Goal: Task Accomplishment & Management: Complete application form

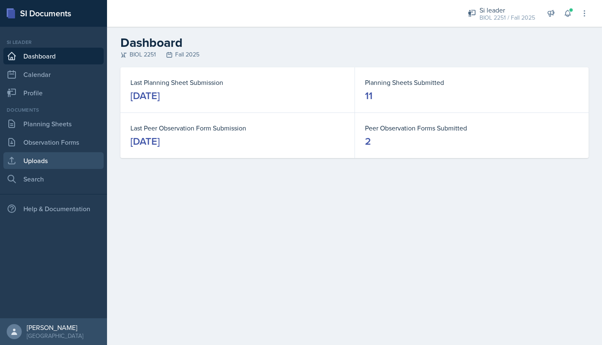
click at [43, 159] on link "Uploads" at bounding box center [53, 160] width 100 height 17
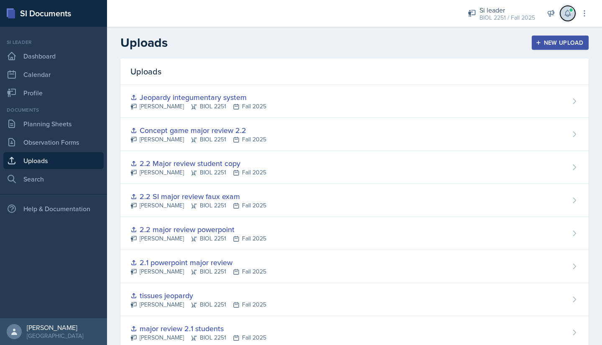
click at [300, 15] on icon at bounding box center [568, 13] width 8 height 8
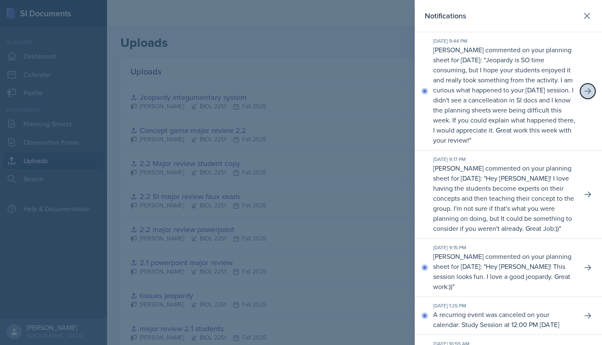
click at [300, 95] on icon at bounding box center [588, 91] width 8 height 8
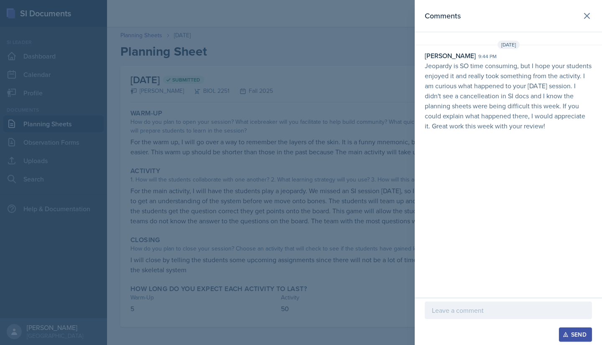
click at [300, 309] on p at bounding box center [508, 310] width 153 height 10
click at [300, 334] on div "Send" at bounding box center [576, 334] width 22 height 7
click at [300, 14] on icon at bounding box center [587, 15] width 5 height 5
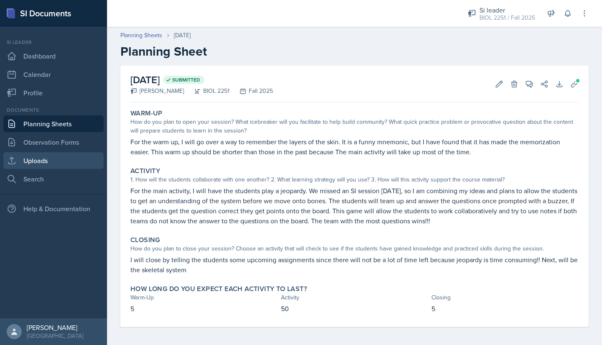
click at [27, 160] on link "Uploads" at bounding box center [53, 160] width 100 height 17
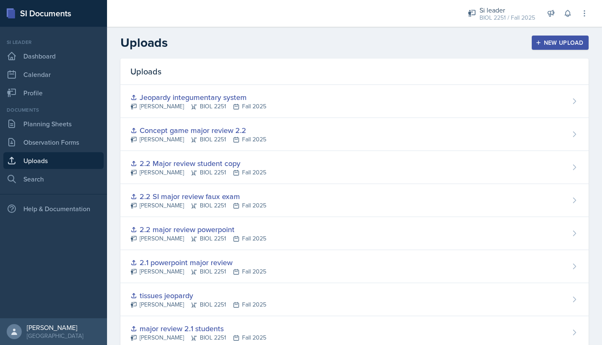
click at [300, 44] on div "New Upload" at bounding box center [560, 42] width 46 height 7
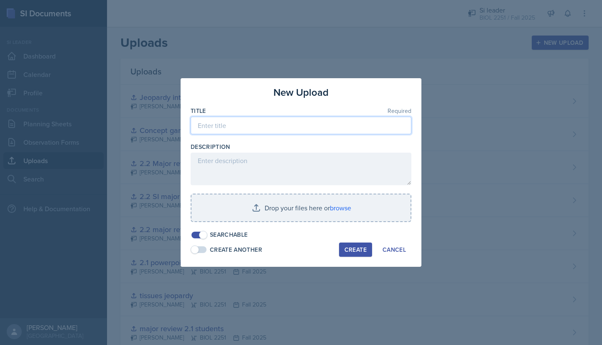
click at [300, 122] on input at bounding box center [301, 126] width 221 height 18
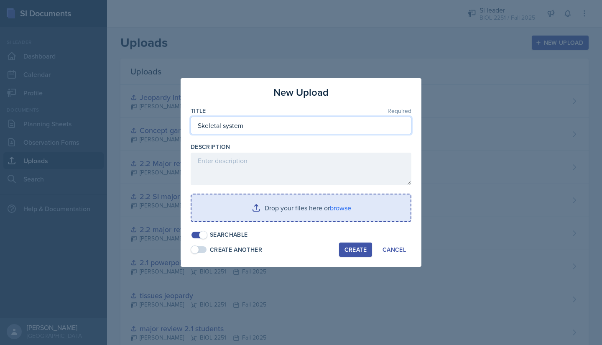
type input "Skeletal system"
click at [292, 211] on input "file" at bounding box center [301, 207] width 219 height 27
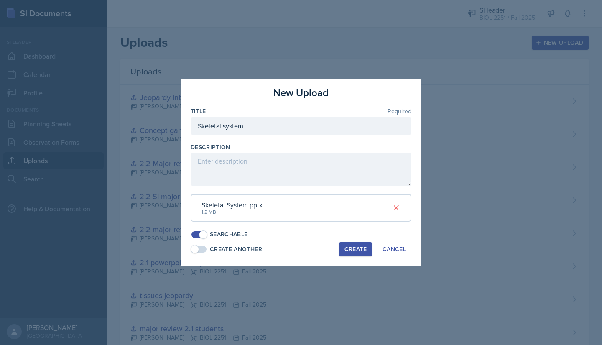
click at [300, 251] on div "Create" at bounding box center [356, 249] width 22 height 7
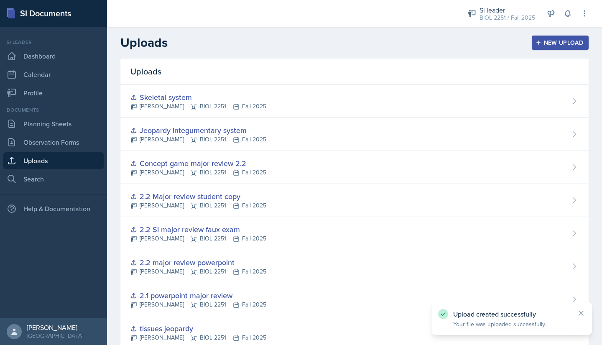
click at [300, 41] on div "New Upload" at bounding box center [560, 42] width 46 height 7
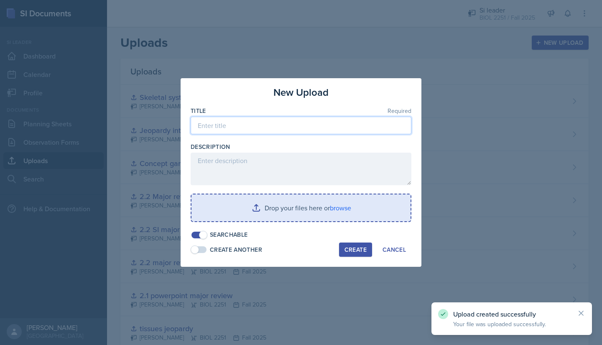
click at [300, 124] on input at bounding box center [301, 126] width 221 height 18
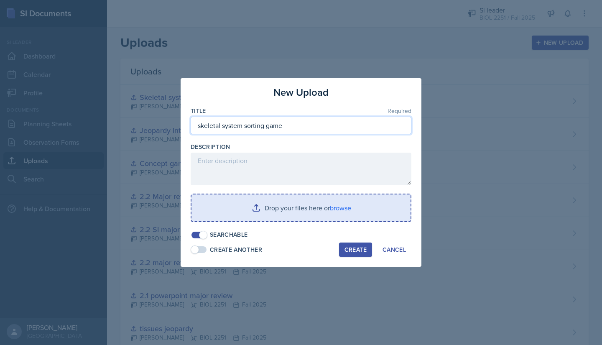
type input "skeletal system sorting game"
click at [287, 209] on input "file" at bounding box center [301, 207] width 219 height 27
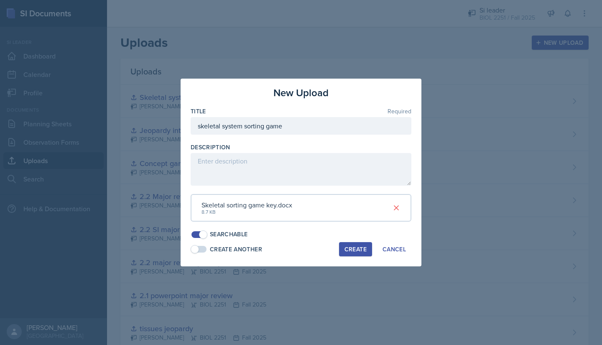
click at [300, 248] on div "Create" at bounding box center [356, 249] width 22 height 7
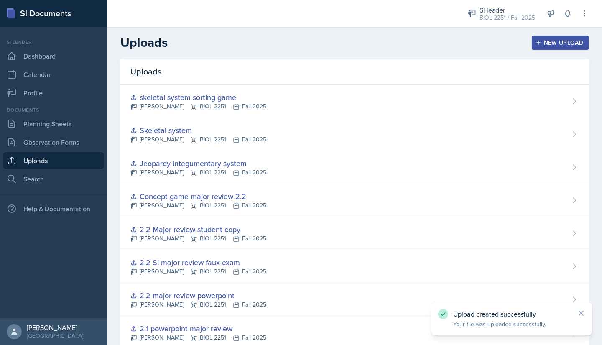
click at [300, 45] on div "New Upload" at bounding box center [560, 42] width 46 height 7
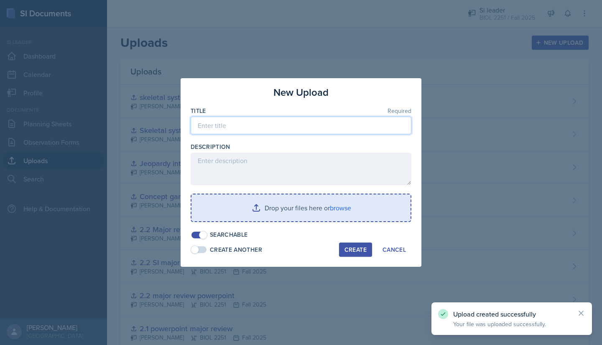
click at [255, 122] on input at bounding box center [301, 126] width 221 height 18
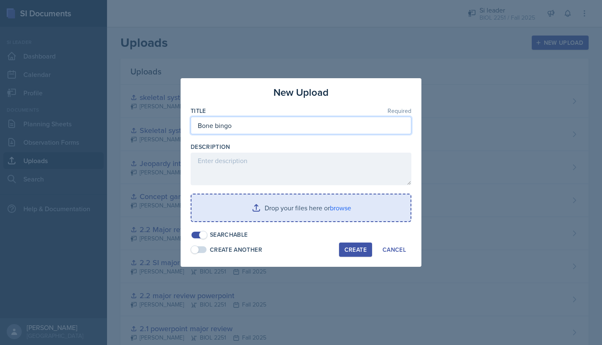
type input "Bone bingo"
click at [251, 197] on input "file" at bounding box center [301, 207] width 219 height 27
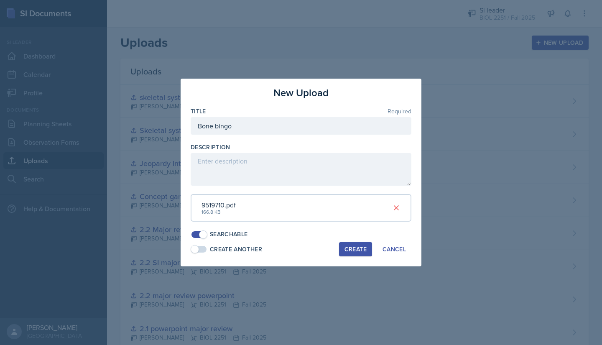
click at [300, 247] on div "Create" at bounding box center [356, 249] width 22 height 7
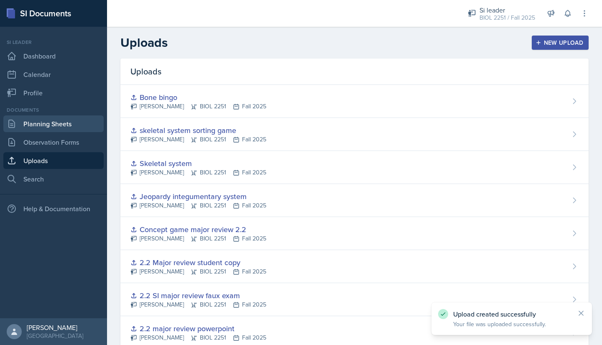
click at [33, 124] on link "Planning Sheets" at bounding box center [53, 123] width 100 height 17
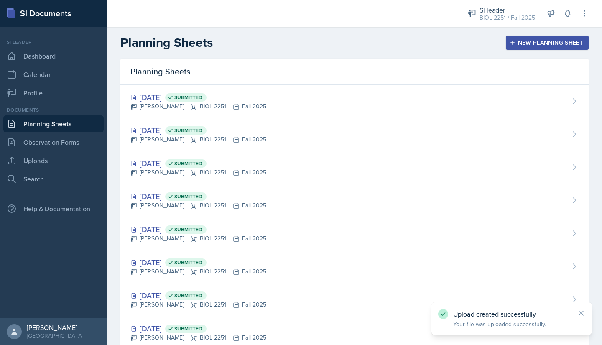
click at [300, 45] on icon "button" at bounding box center [513, 43] width 6 height 6
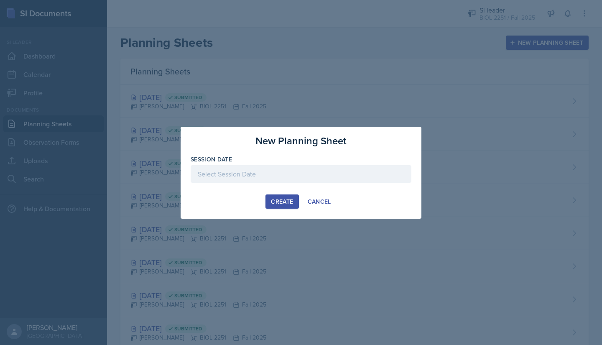
click at [300, 166] on div at bounding box center [301, 174] width 221 height 18
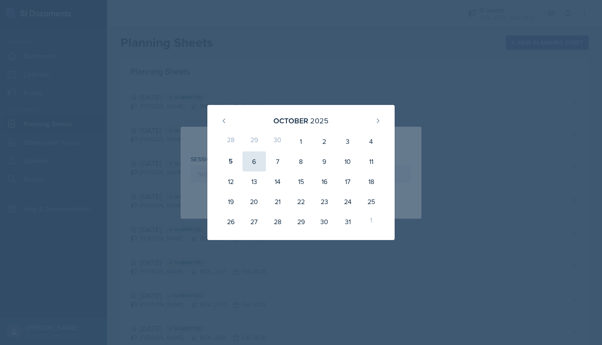
click at [255, 160] on div "6" at bounding box center [254, 161] width 23 height 20
type input "[DATE]"
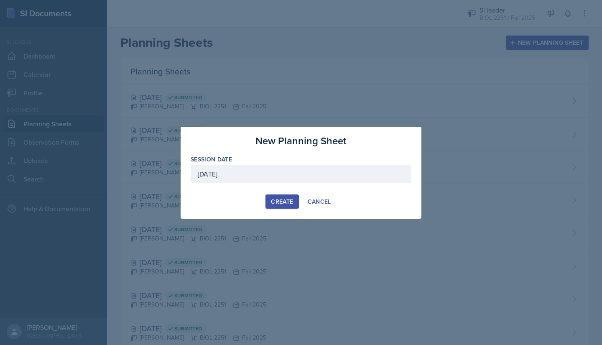
click at [279, 201] on div "Create" at bounding box center [282, 201] width 22 height 7
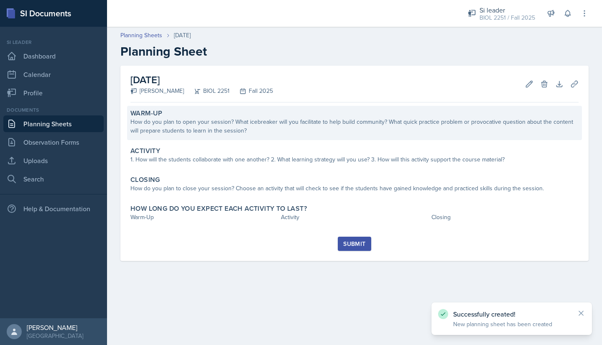
click at [168, 113] on div "Warm-Up" at bounding box center [354, 113] width 448 height 8
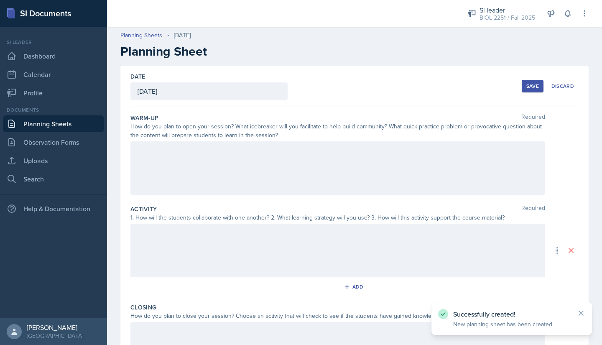
click at [157, 153] on div at bounding box center [337, 168] width 415 height 54
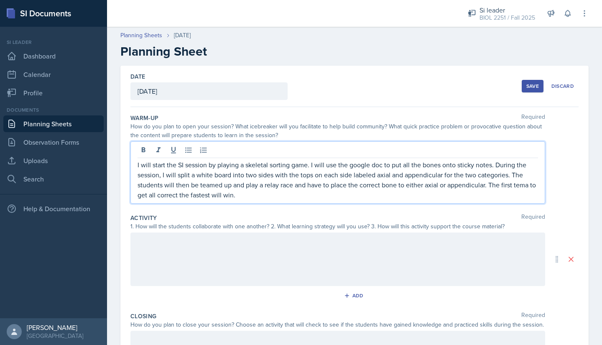
click at [300, 188] on p "I will start the SI session by playing a skeletal sorting game. I will use the …" at bounding box center [338, 180] width 401 height 40
click at [185, 238] on div at bounding box center [337, 260] width 415 height 54
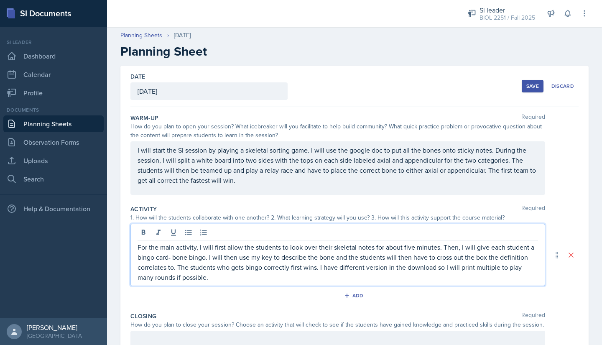
click at [223, 281] on p "For the main activity, I will first allow the students to look over their skele…" at bounding box center [338, 262] width 401 height 40
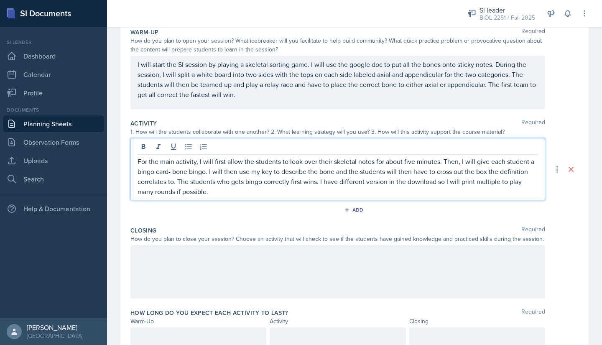
scroll to position [86, 0]
click at [147, 263] on div at bounding box center [337, 272] width 415 height 54
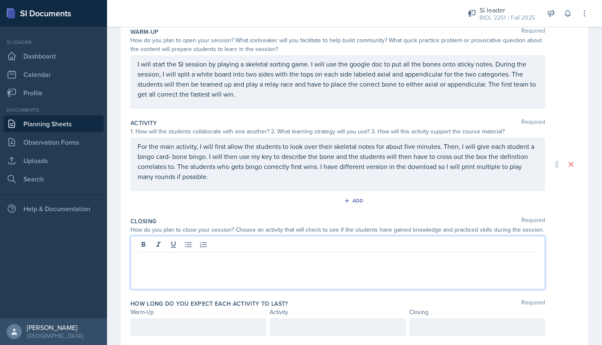
scroll to position [101, 0]
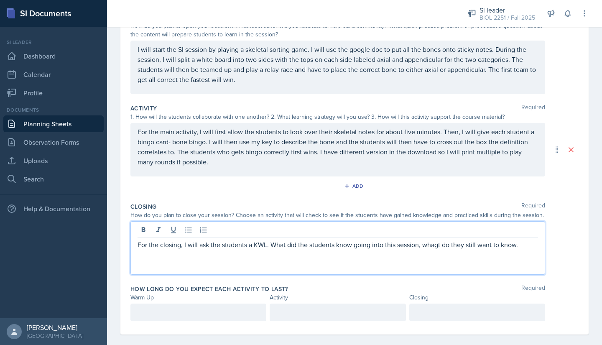
click at [300, 243] on p "For the closing, I will ask the students a KWL. What did the students know goin…" at bounding box center [338, 245] width 401 height 10
click at [300, 245] on p "For the closing, I will ask the students a KWL. What did the students know goin…" at bounding box center [338, 245] width 401 height 10
click at [300, 248] on p "For the closing, I will ask the students a KWL. What did the students know goin…" at bounding box center [338, 245] width 401 height 10
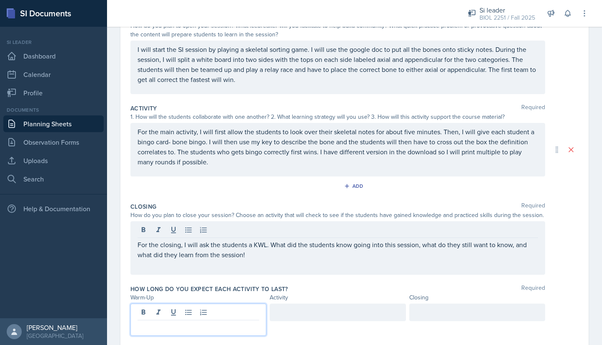
click at [217, 312] on div at bounding box center [198, 320] width 136 height 32
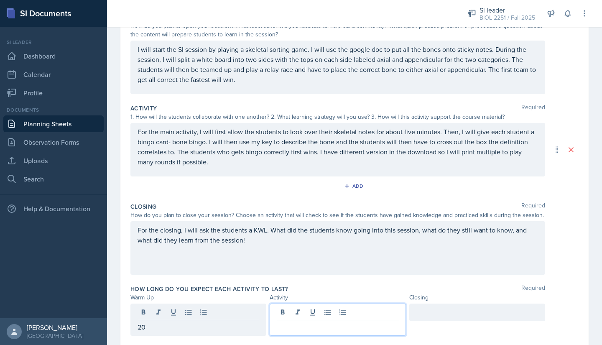
click at [299, 315] on div at bounding box center [338, 320] width 136 height 32
click at [300, 314] on div at bounding box center [477, 313] width 136 height 18
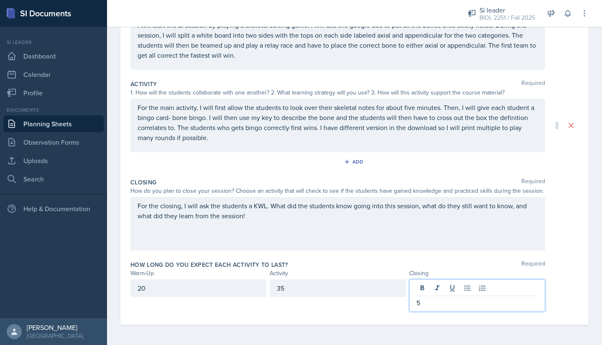
scroll to position [0, 0]
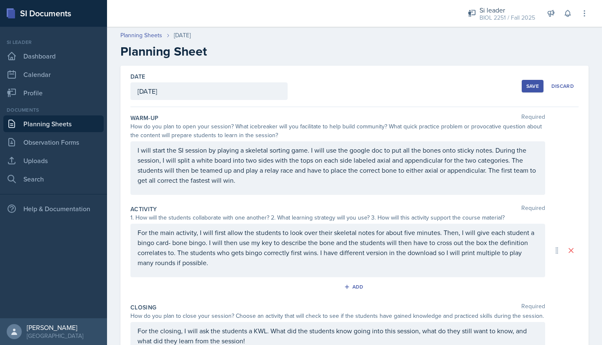
click at [300, 85] on div "Save" at bounding box center [533, 86] width 13 height 7
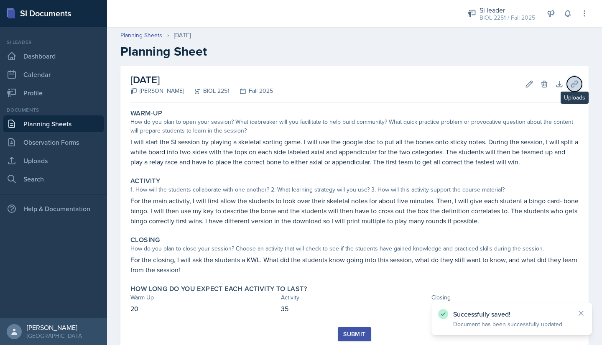
click at [300, 83] on icon at bounding box center [574, 84] width 8 height 8
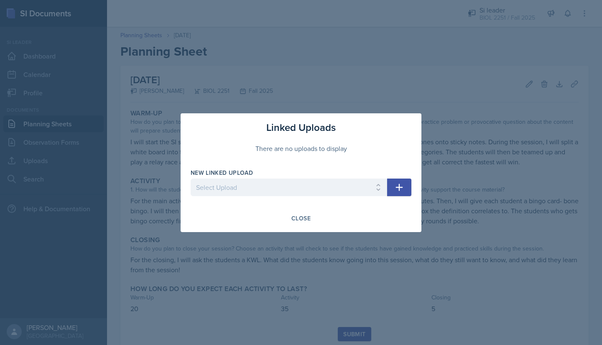
click at [300, 186] on button "button" at bounding box center [399, 188] width 24 height 18
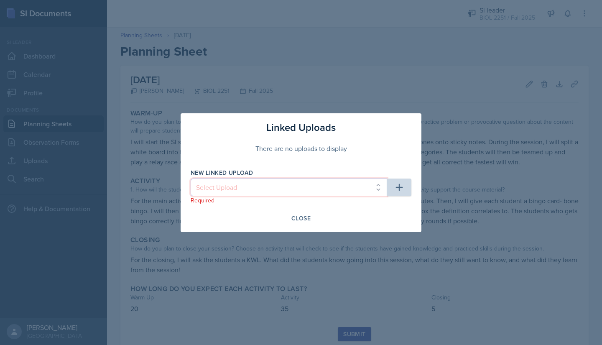
click at [300, 190] on select "Select Upload Metacognition SI training assignment SI session Introduction SI S…" at bounding box center [289, 188] width 197 height 18
click at [33, 245] on div at bounding box center [301, 172] width 602 height 345
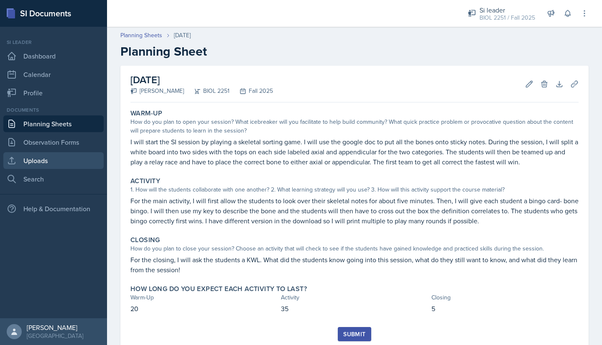
click at [34, 164] on link "Uploads" at bounding box center [53, 160] width 100 height 17
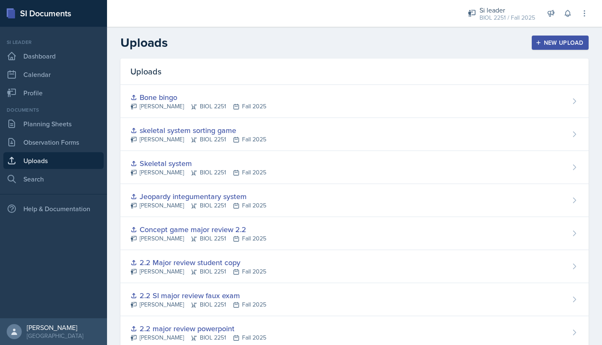
click at [300, 40] on div "New Upload" at bounding box center [560, 42] width 46 height 7
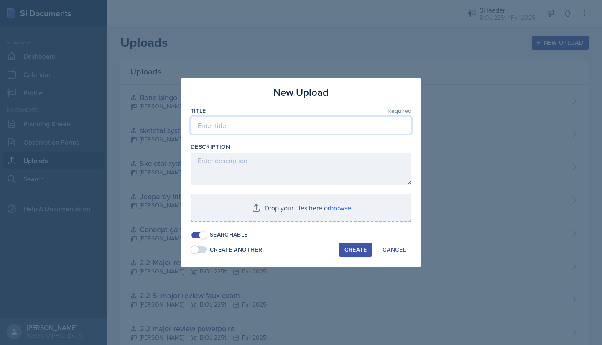
click at [237, 125] on input at bounding box center [301, 126] width 221 height 18
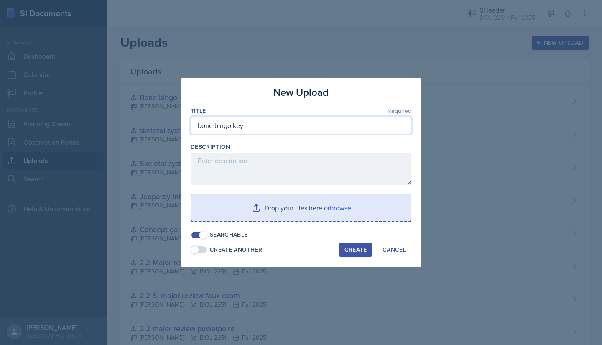
type input "bone bingo key"
click at [236, 207] on input "file" at bounding box center [301, 207] width 219 height 27
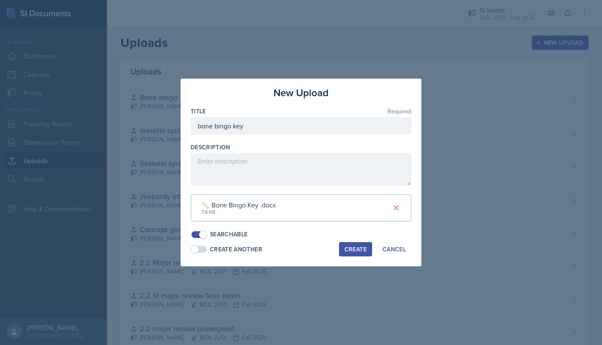
click at [300, 249] on div "Create" at bounding box center [356, 249] width 22 height 7
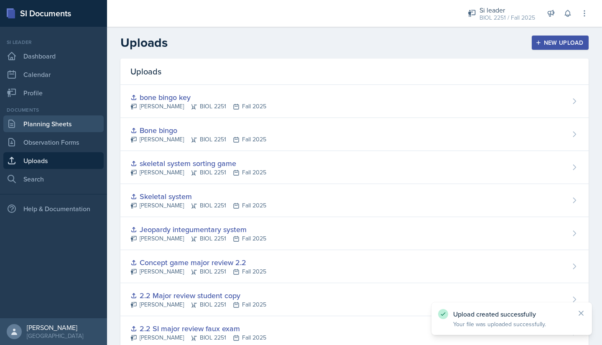
click at [51, 127] on link "Planning Sheets" at bounding box center [53, 123] width 100 height 17
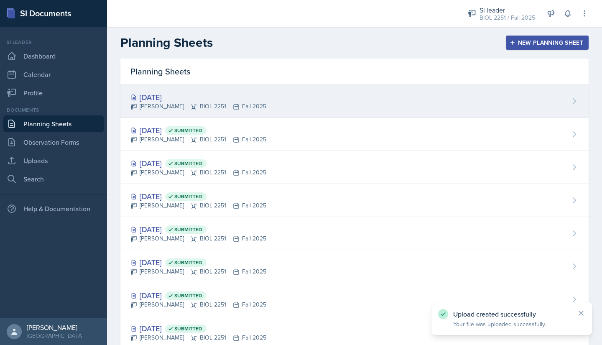
click at [191, 104] on icon at bounding box center [194, 106] width 7 height 7
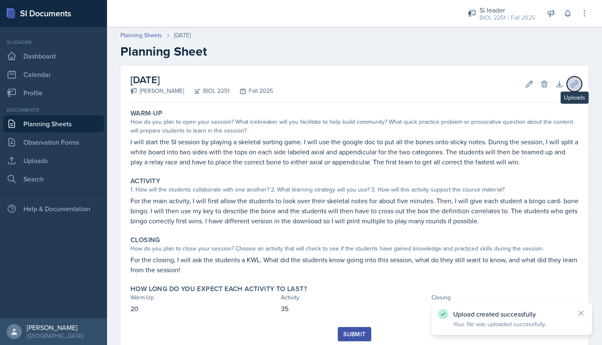
click at [300, 85] on icon at bounding box center [574, 84] width 6 height 6
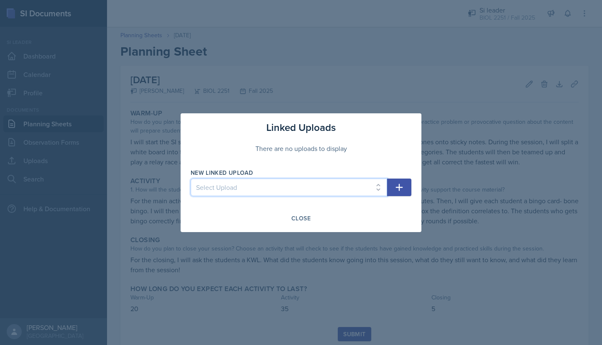
click at [300, 187] on select "Select Upload Metacognition SI training assignment SI session Introduction SI S…" at bounding box center [289, 188] width 197 height 18
select select "73f1626a-72b8-4189-9f2e-367bf192045e"
click at [191, 179] on select "Select Upload Metacognition SI training assignment SI session Introduction SI S…" at bounding box center [289, 188] width 197 height 18
click at [300, 189] on icon "button" at bounding box center [399, 187] width 10 height 10
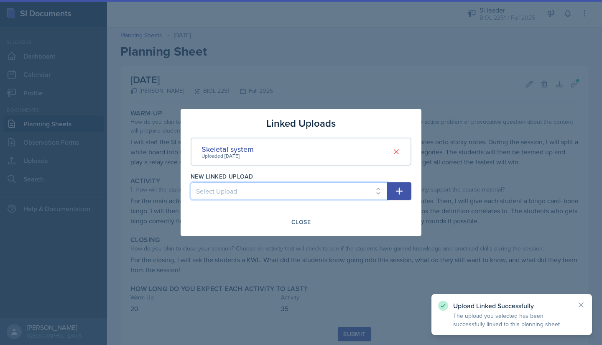
click at [300, 190] on select "Select Upload Metacognition SI training assignment SI session Introduction SI S…" at bounding box center [289, 191] width 197 height 18
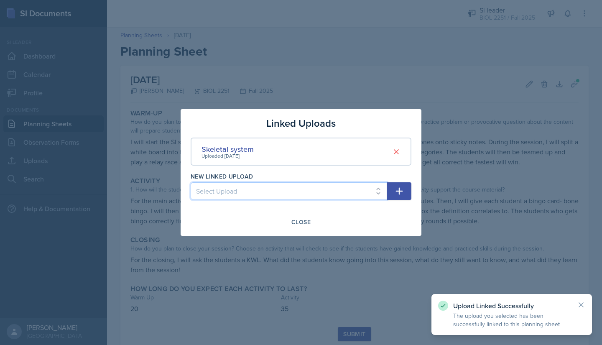
select select "ce7822b3-31c6-47a3-bae8-cec1354d32ca"
click at [191, 182] on select "Select Upload Metacognition SI training assignment SI session Introduction SI S…" at bounding box center [289, 191] width 197 height 18
click at [300, 189] on icon "button" at bounding box center [399, 191] width 7 height 7
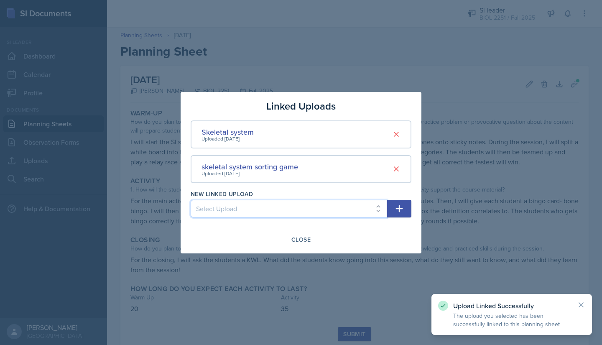
click at [300, 210] on select "Select Upload Metacognition SI training assignment SI session Introduction SI S…" at bounding box center [289, 209] width 197 height 18
select select "f48aea8f-5966-4c03-9d1b-95f0cf00eab2"
click at [191, 200] on select "Select Upload Metacognition SI training assignment SI session Introduction SI S…" at bounding box center [289, 209] width 197 height 18
click at [300, 211] on button "button" at bounding box center [399, 209] width 24 height 18
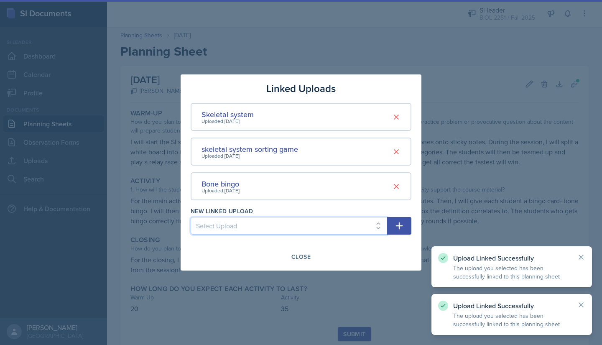
click at [300, 225] on select "Select Upload Metacognition SI training assignment SI session Introduction SI S…" at bounding box center [289, 226] width 197 height 18
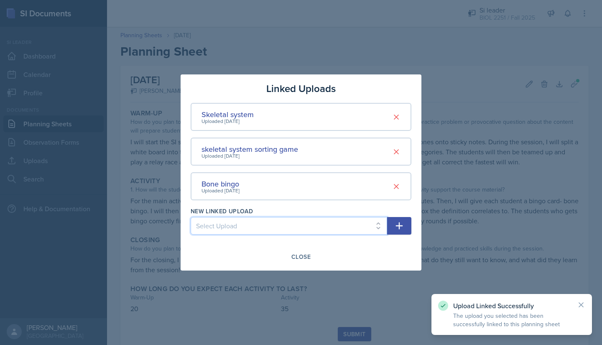
select select "1aa363fb-9ce4-4db4-ba44-839c079ed401"
click at [191, 217] on select "Select Upload Metacognition SI training assignment SI session Introduction SI S…" at bounding box center [289, 226] width 197 height 18
click at [300, 221] on icon "button" at bounding box center [399, 226] width 10 height 10
select select
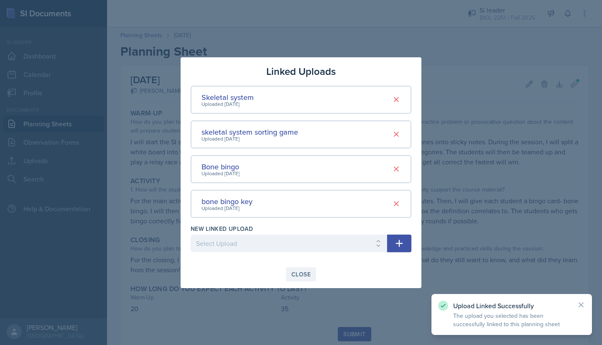
click at [300, 272] on div "Close" at bounding box center [301, 274] width 19 height 7
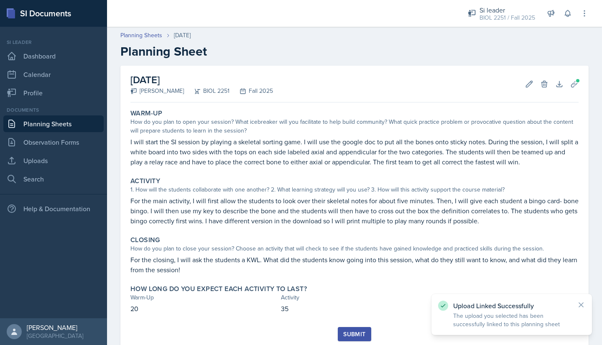
click at [300, 333] on div "Submit" at bounding box center [354, 334] width 22 height 7
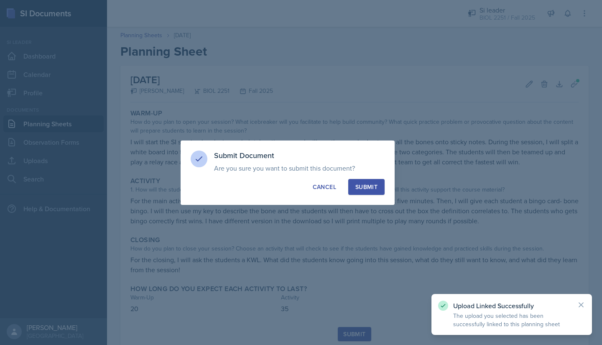
click at [300, 179] on button "Submit" at bounding box center [366, 187] width 36 height 16
